Goal: Transaction & Acquisition: Purchase product/service

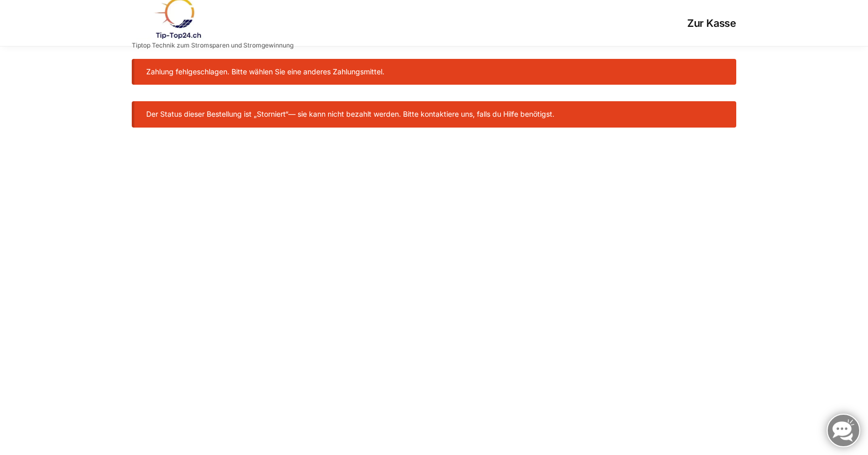
click at [319, 72] on li "Zahlung fehlgeschlagen. Bitte wählen Sie eine anderes Zahlungsmittel." at bounding box center [435, 71] width 579 height 11
click at [250, 68] on li "Zahlung fehlgeschlagen. Bitte wählen Sie eine anderes Zahlungsmittel." at bounding box center [435, 71] width 579 height 11
click at [692, 20] on h1 "Zur Kasse" at bounding box center [514, 23] width 443 height 12
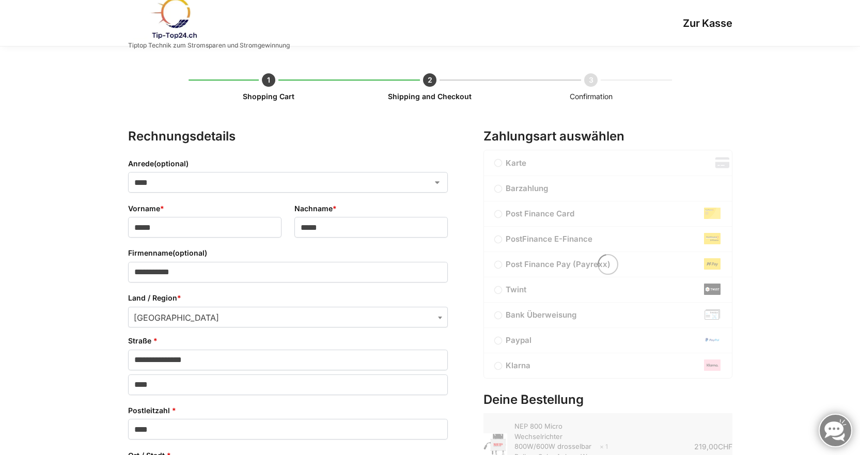
select select "**"
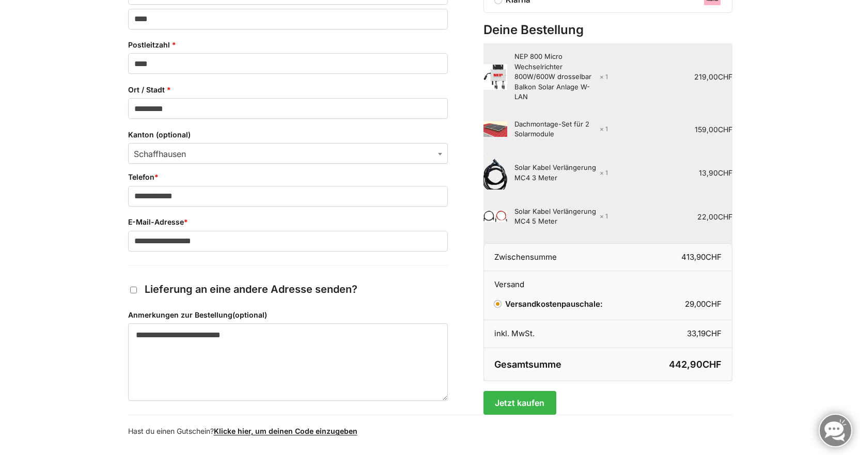
scroll to position [441, 0]
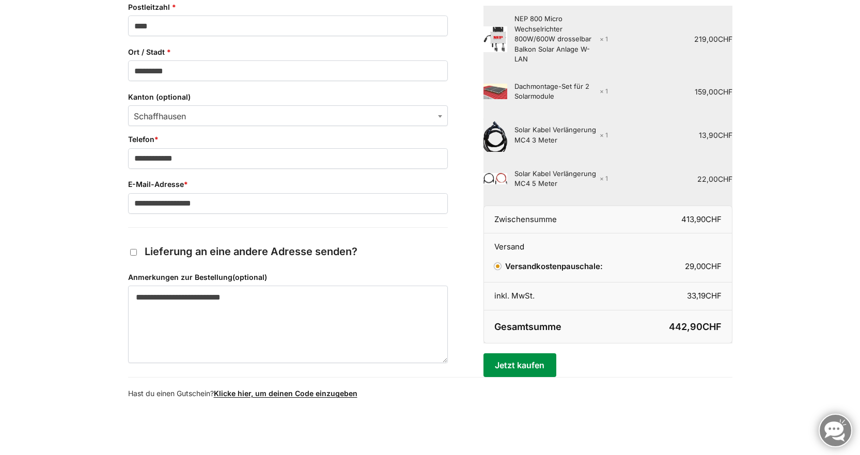
click at [531, 363] on button "Jetzt kaufen" at bounding box center [519, 365] width 73 height 24
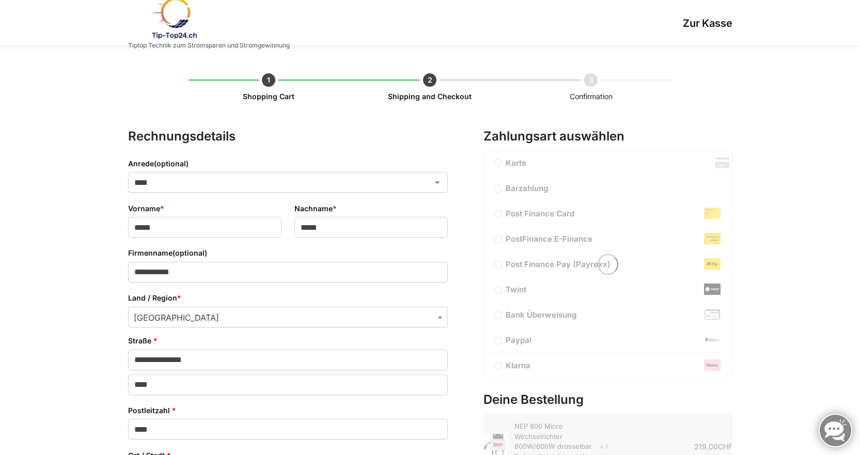
select select "**"
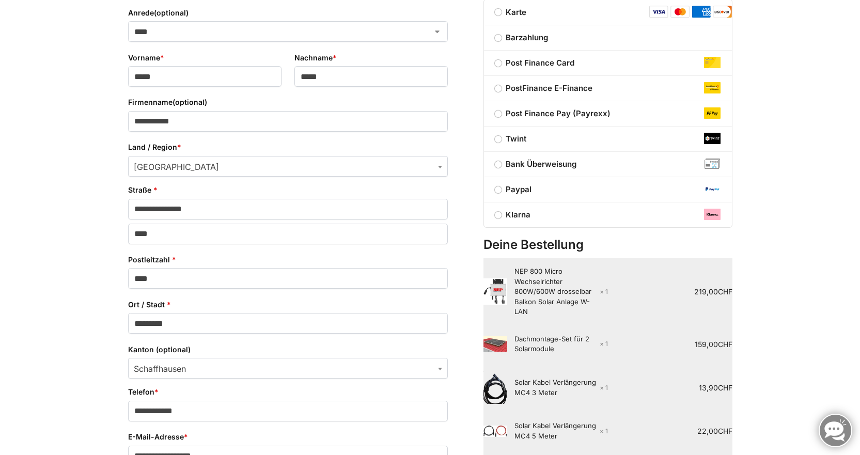
scroll to position [59, 0]
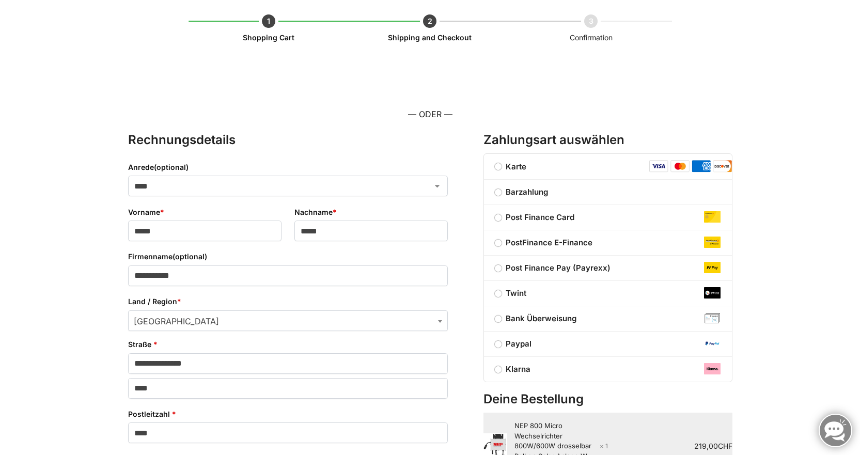
click at [502, 317] on label "Bank Überweisung" at bounding box center [608, 319] width 248 height 12
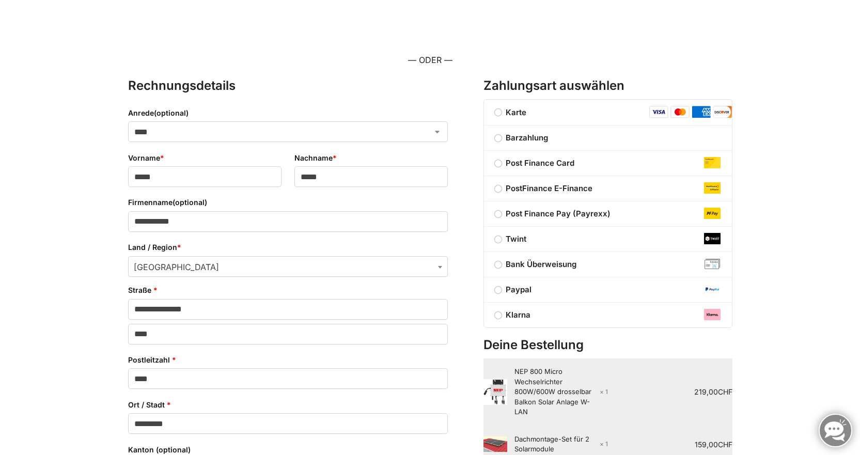
scroll to position [0, 0]
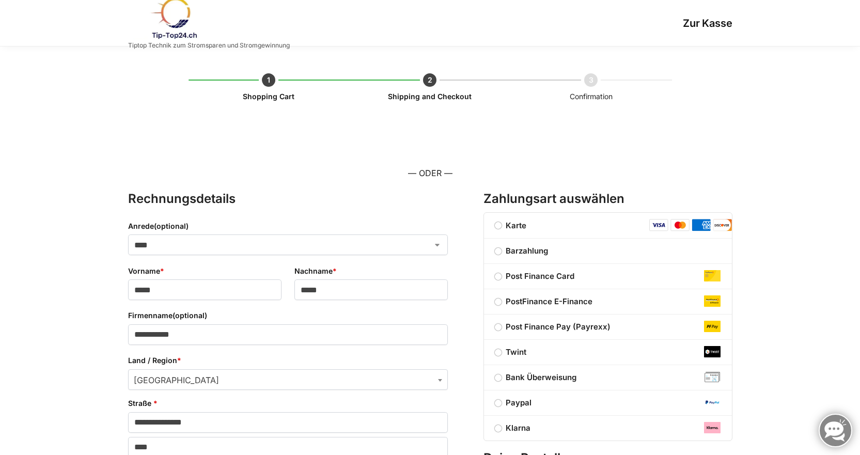
click at [499, 248] on label "Barzahlung" at bounding box center [608, 251] width 248 height 12
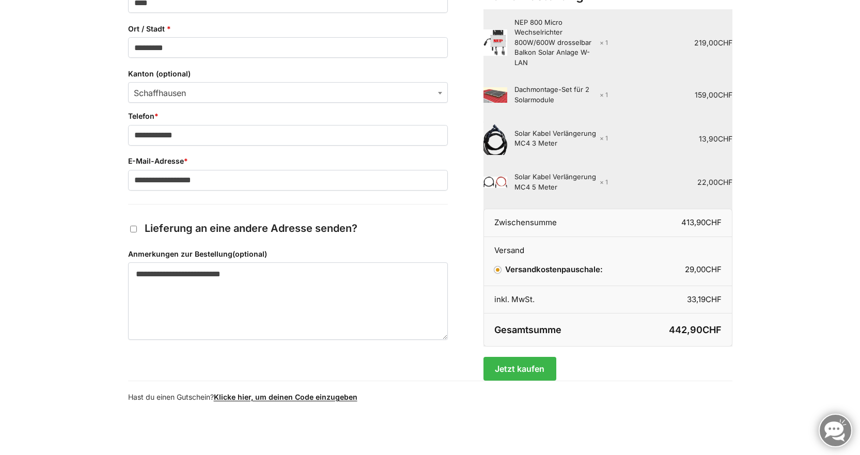
scroll to position [493, 0]
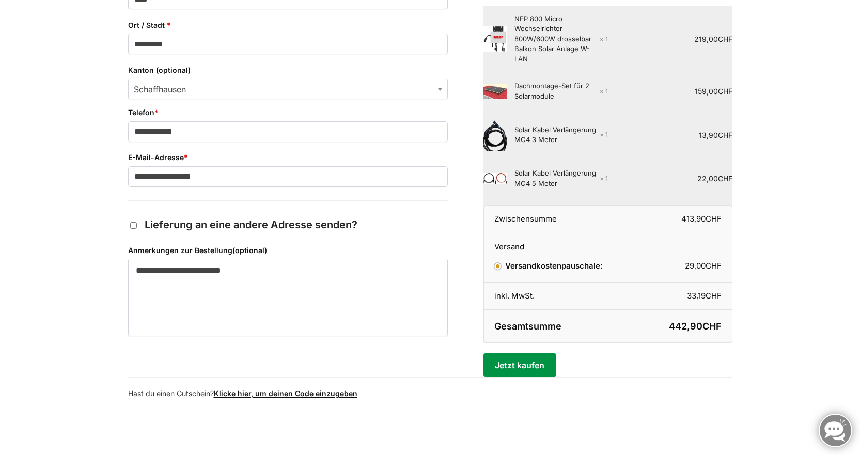
click at [519, 362] on button "Jetzt kaufen" at bounding box center [519, 365] width 73 height 24
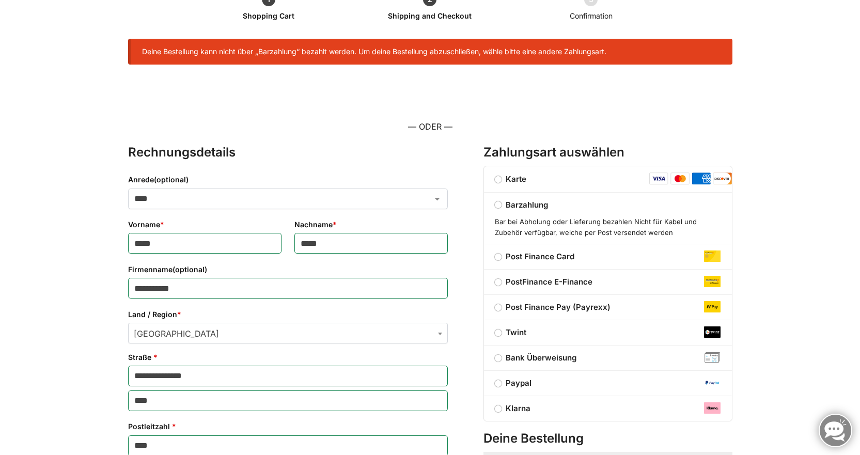
scroll to position [68, 0]
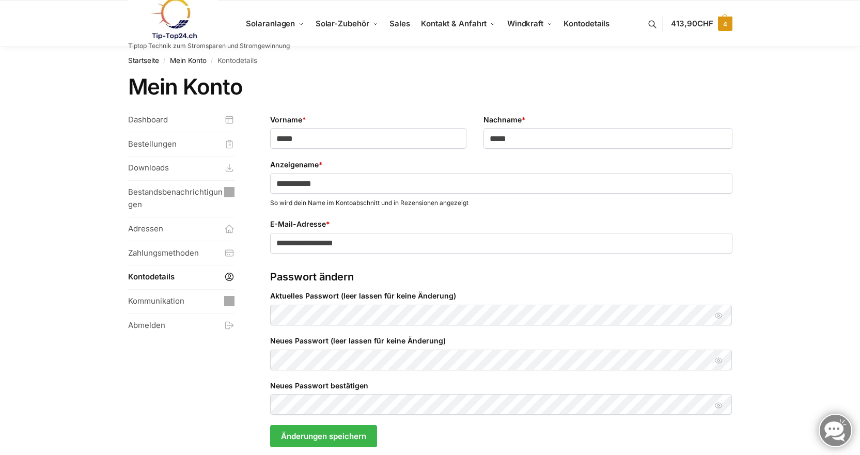
click at [727, 24] on span "4" at bounding box center [725, 24] width 14 height 14
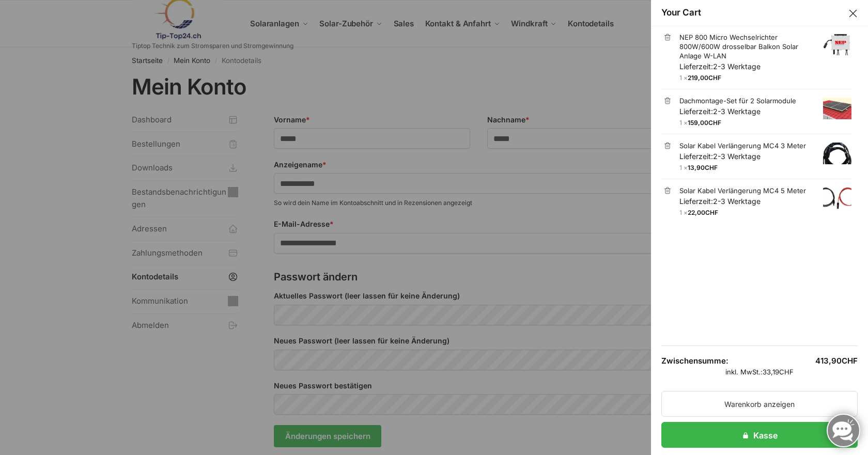
click at [456, 211] on body "! Skip to navigation Skip to content Your Cart × NEP 800 Micro Wechselrichter 8…" at bounding box center [434, 320] width 868 height 641
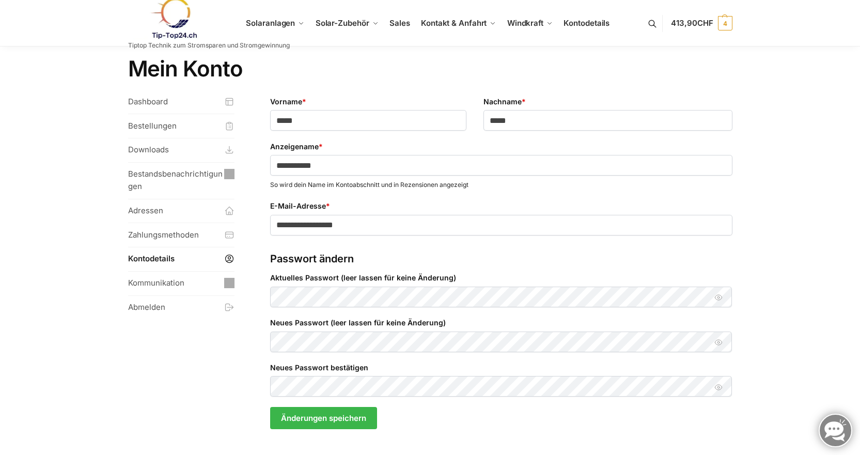
scroll to position [17, 0]
